Goal: Task Accomplishment & Management: Use online tool/utility

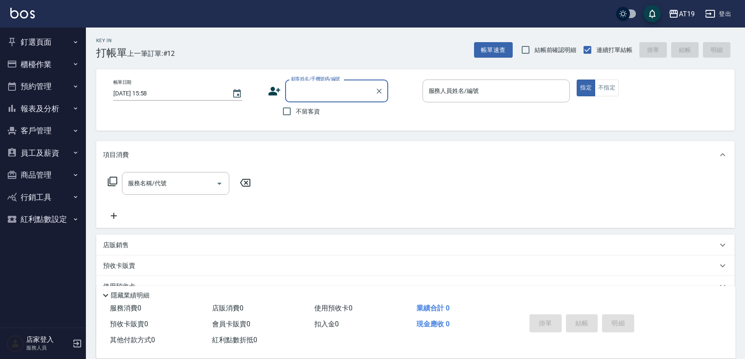
scroll to position [15, 0]
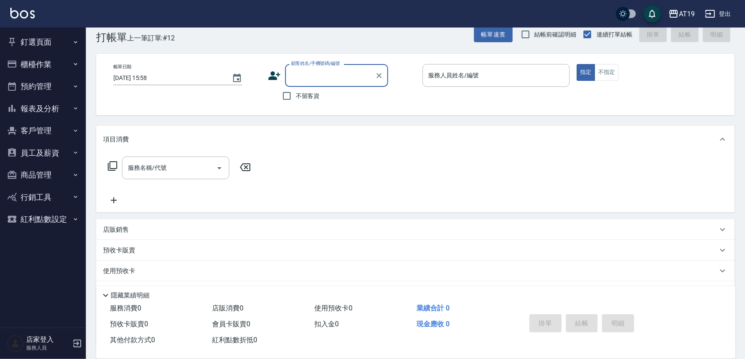
drag, startPoint x: 308, startPoint y: 74, endPoint x: 327, endPoint y: 47, distance: 32.8
click at [308, 74] on input "顧客姓名/手機號碼/編號" at bounding box center [330, 75] width 82 height 15
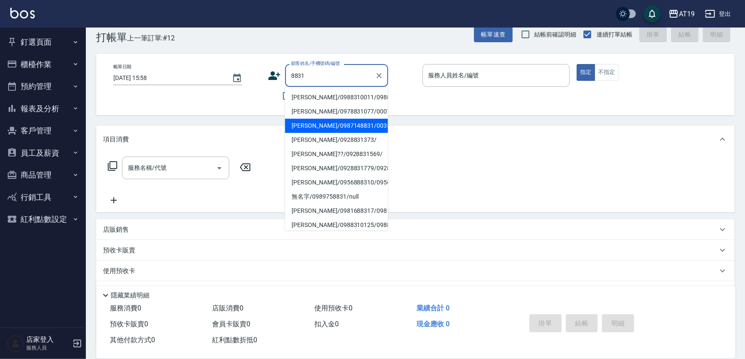
type input "[PERSON_NAME]/0987148831/00357"
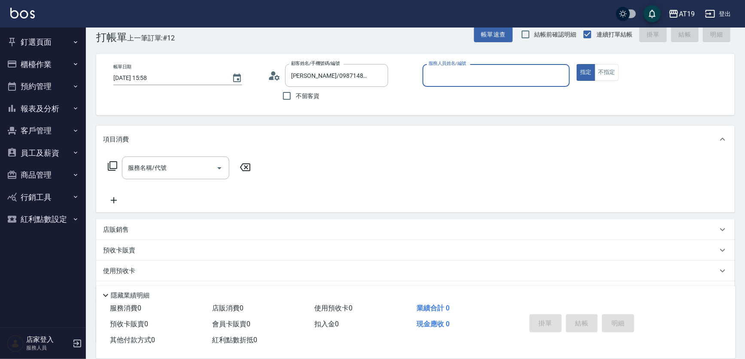
type input "Lannie- 2"
click at [577, 64] on button "指定" at bounding box center [586, 72] width 18 height 17
type button "true"
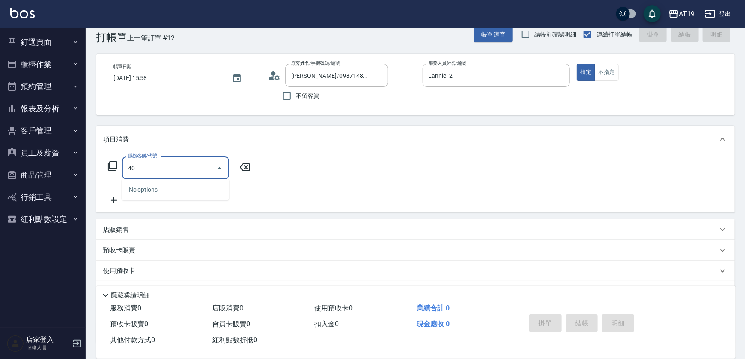
type input "401"
type input "30"
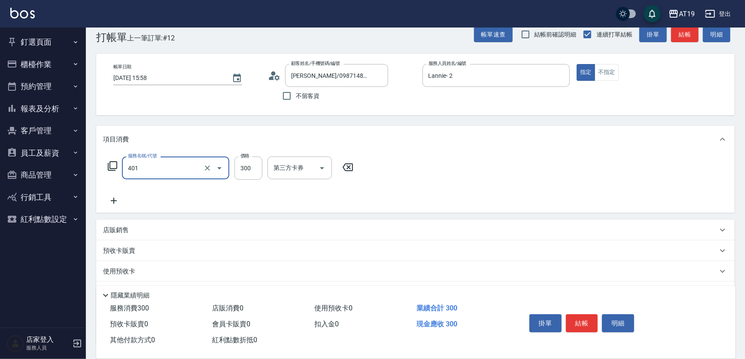
type input "剪髮(401)"
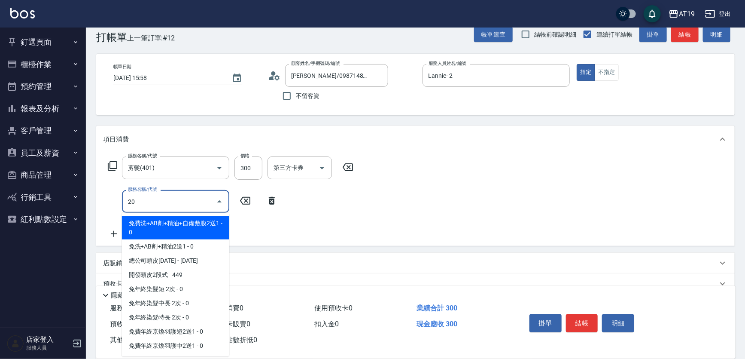
type input "201"
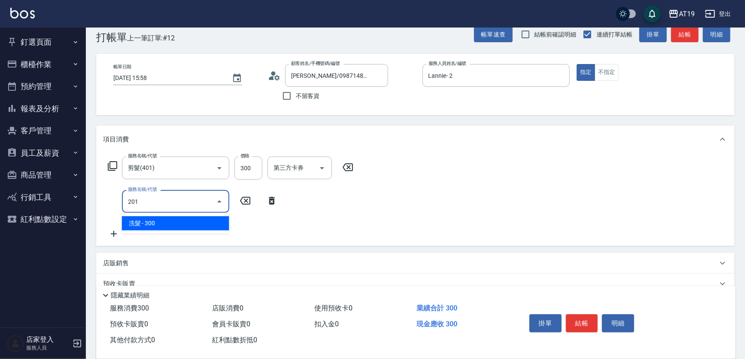
type input "60"
type input "洗髮(201)"
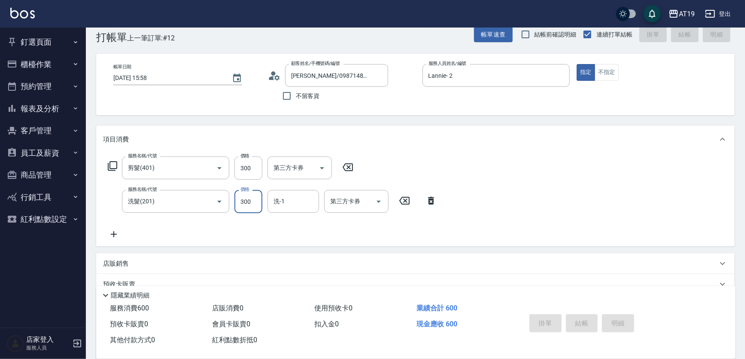
type input "[DATE] 17:01"
type input "0"
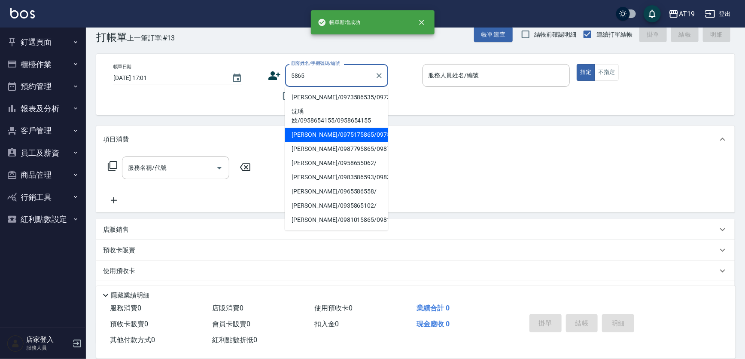
type input "[PERSON_NAME]/0975175865/0975175865"
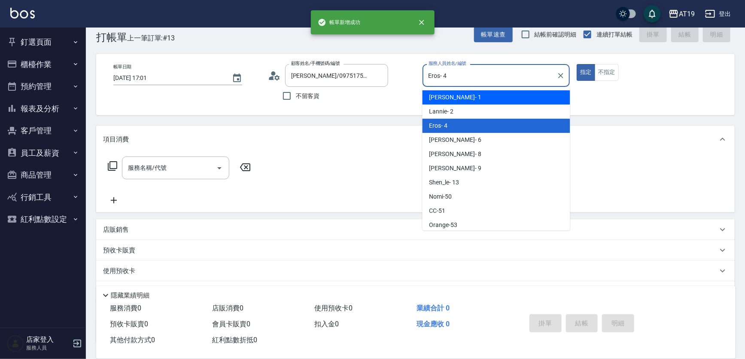
type input "Linda- 1"
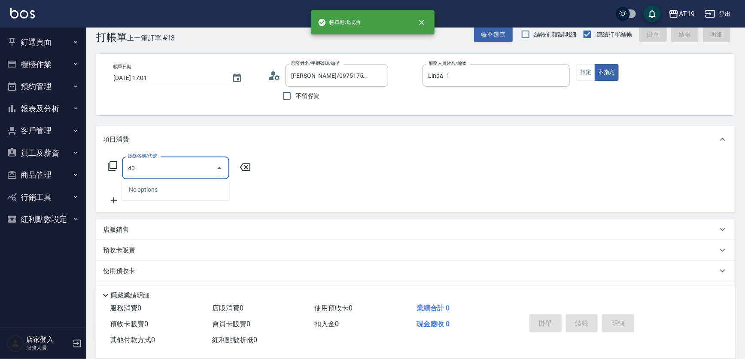
type input "4"
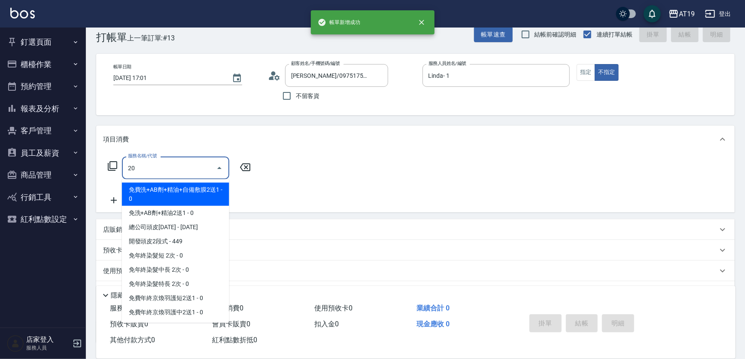
type input "201"
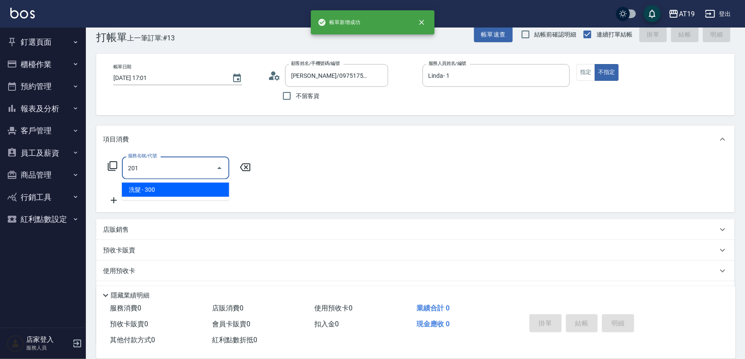
type input "30"
type input "洗髮(201)"
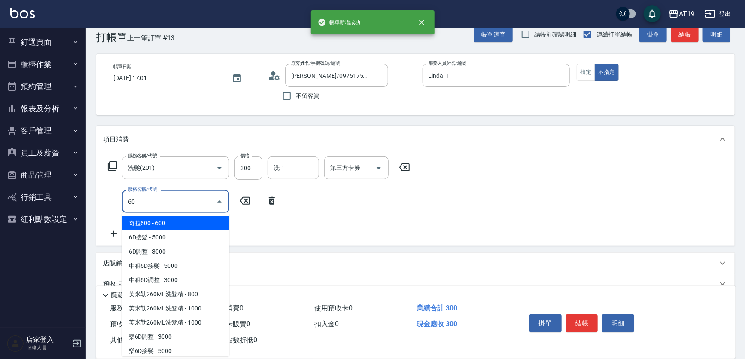
type input "601"
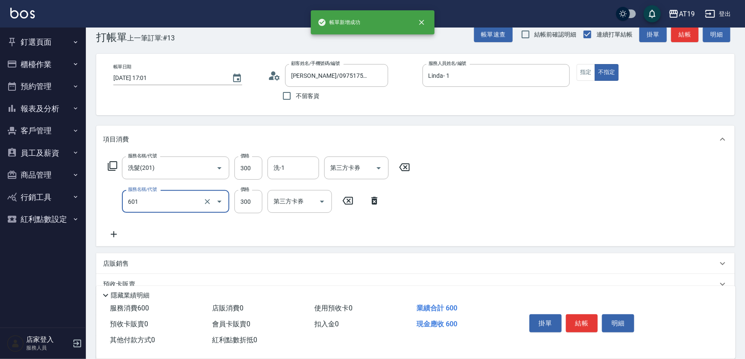
type input "60"
type input "自備護髮(601)"
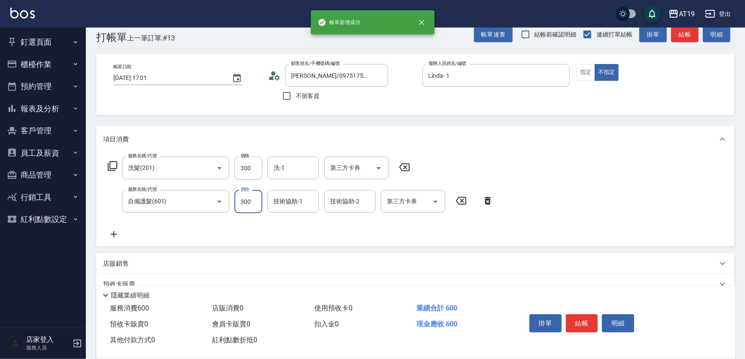
type input "1"
type input "30"
type input "100"
type input "130"
type input "1000"
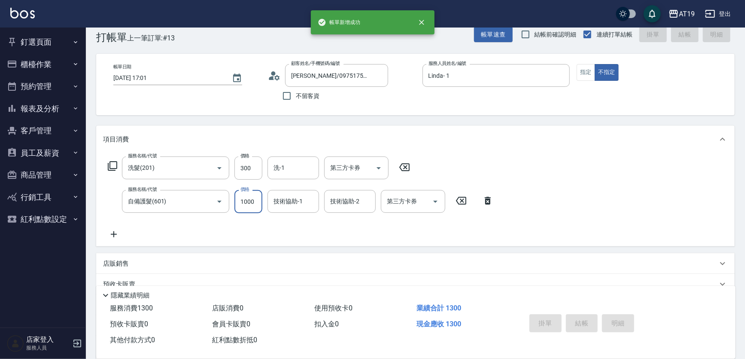
type input "0"
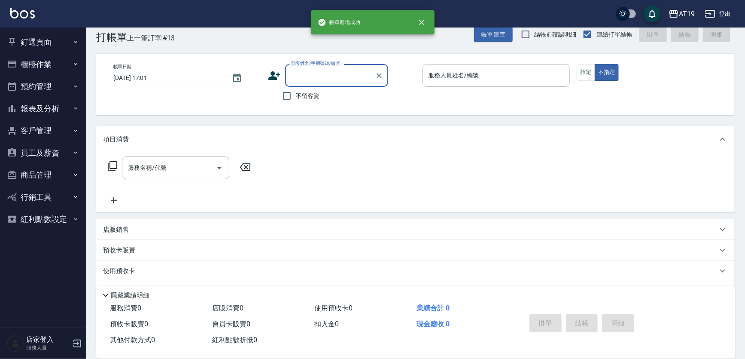
scroll to position [0, 0]
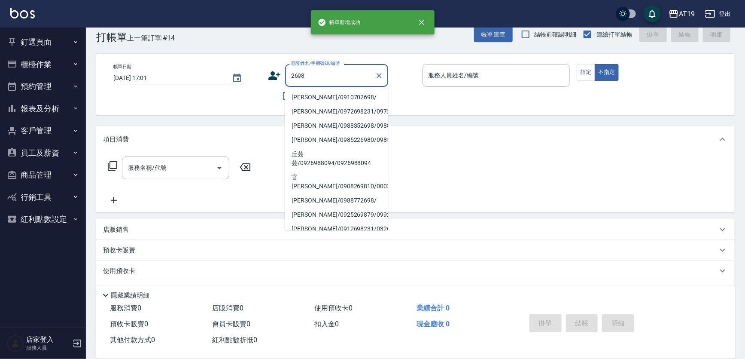
type input "[PERSON_NAME]/0910702698/"
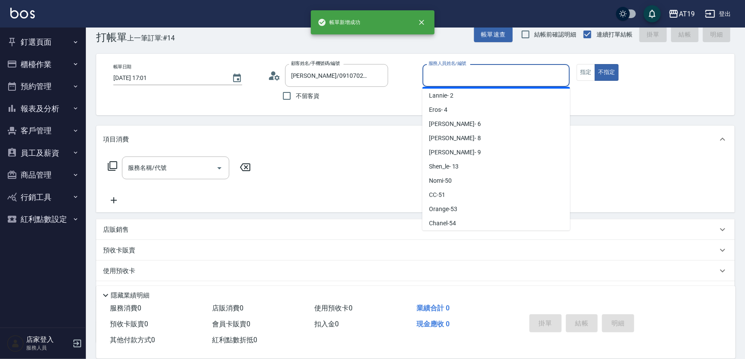
scroll to position [3, 0]
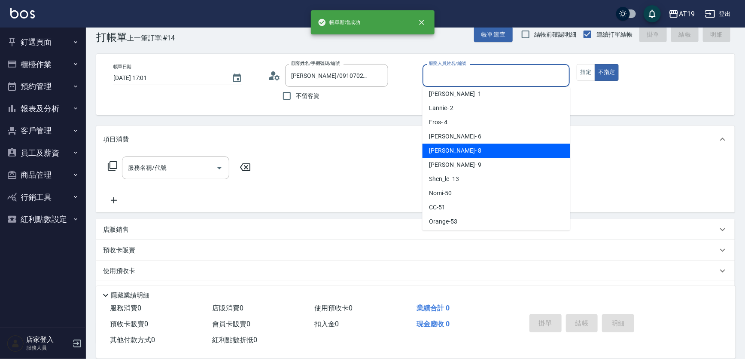
type input "[PERSON_NAME]- 8"
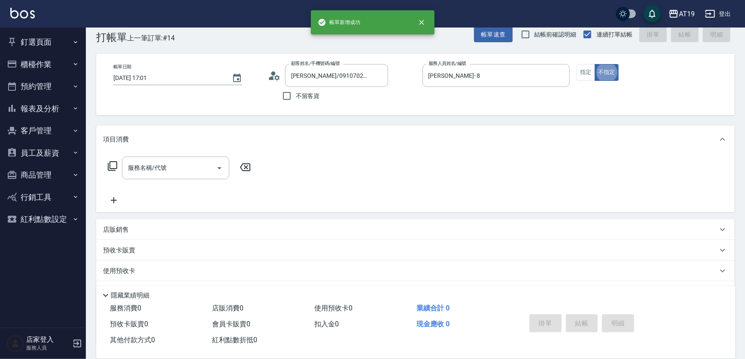
type button "false"
type input "201"
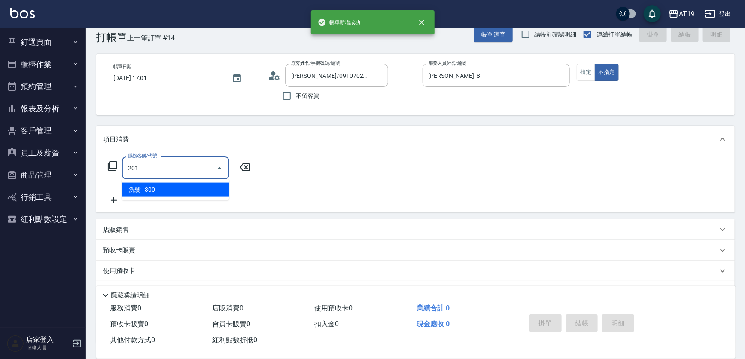
type input "30"
type input "洗髮(201)"
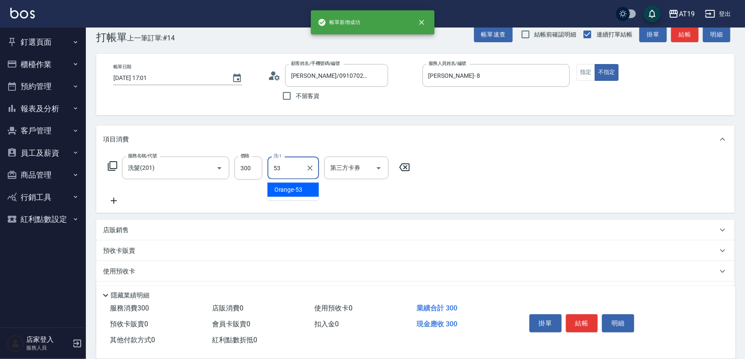
type input "Orange-53"
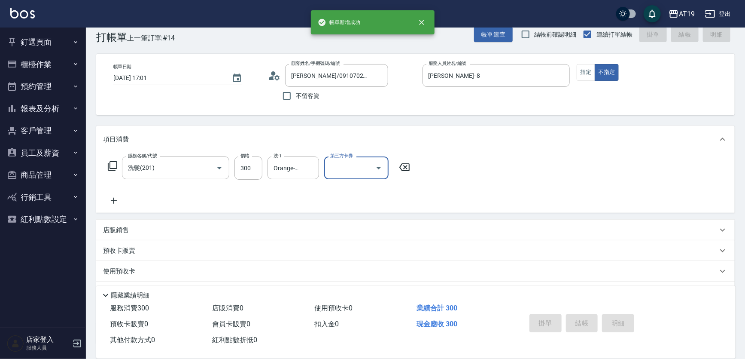
type input "0"
